Goal: Book appointment/travel/reservation

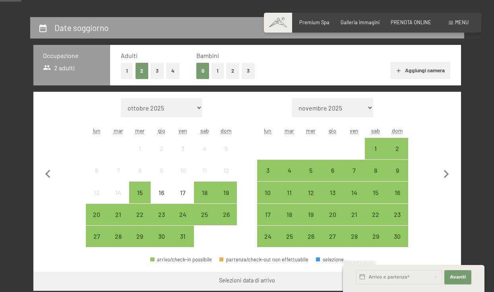
scroll to position [159, 0]
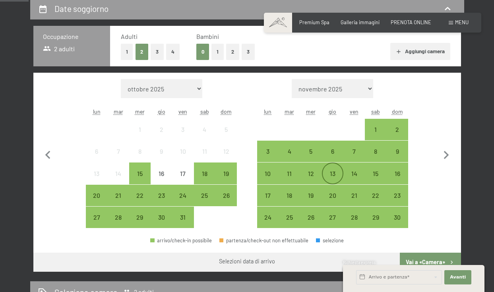
click at [339, 173] on div "13" at bounding box center [333, 181] width 20 height 20
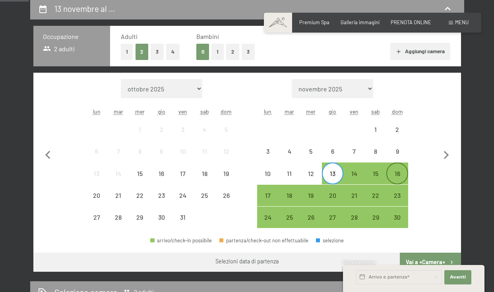
click at [396, 175] on div "16" at bounding box center [397, 181] width 20 height 20
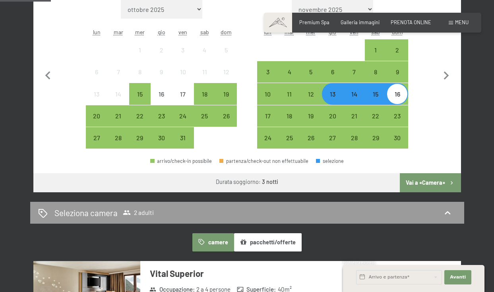
click at [418, 183] on button "Vai a «Camera»" at bounding box center [430, 182] width 61 height 19
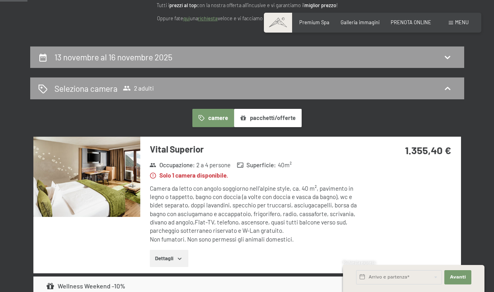
scroll to position [0, 0]
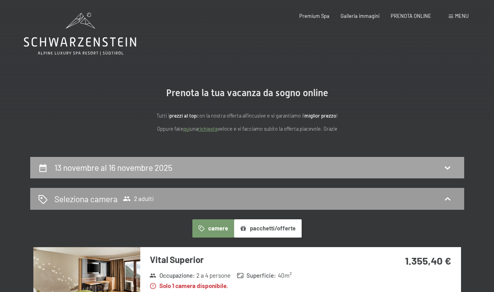
click at [192, 162] on div "13 novembre al 16 novembre 2025" at bounding box center [247, 168] width 418 height 12
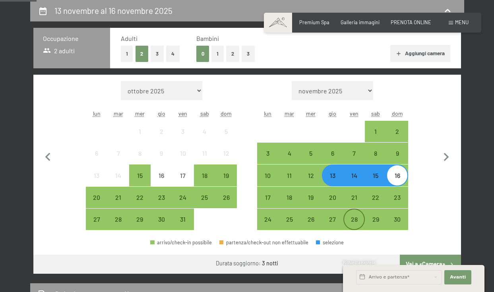
click at [360, 220] on div "28" at bounding box center [354, 226] width 20 height 20
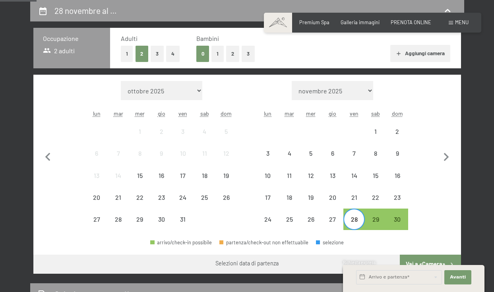
click at [351, 219] on div "28" at bounding box center [354, 226] width 20 height 20
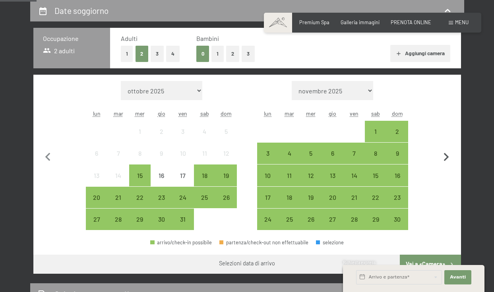
click at [447, 154] on icon "button" at bounding box center [446, 157] width 17 height 17
select select "[DATE]"
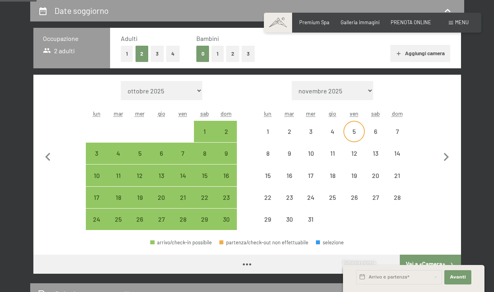
select select "[DATE]"
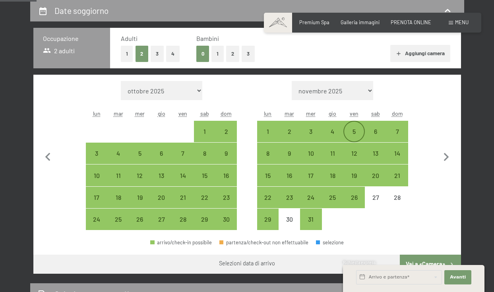
click at [351, 130] on div "5" at bounding box center [354, 138] width 20 height 20
select select "[DATE]"
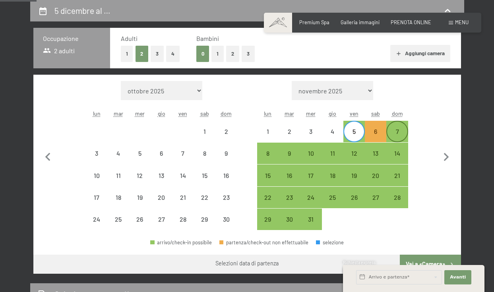
click at [402, 130] on div "7" at bounding box center [397, 138] width 20 height 20
select select "[DATE]"
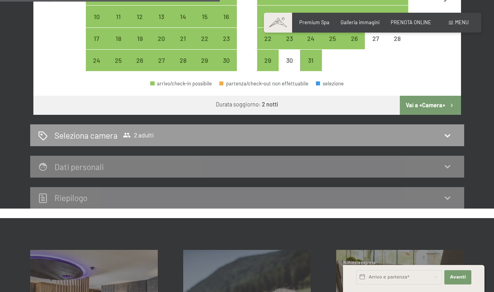
click at [425, 103] on button "Vai a «Camera»" at bounding box center [430, 105] width 61 height 19
select select "[DATE]"
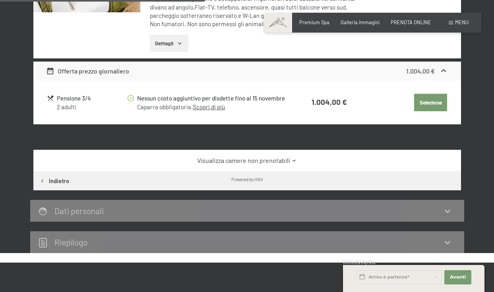
scroll to position [316, 0]
